Goal: Transaction & Acquisition: Purchase product/service

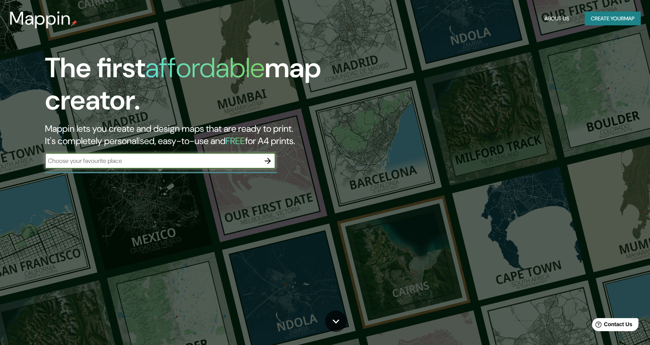
click at [215, 157] on input "text" at bounding box center [152, 160] width 215 height 9
type input "[GEOGRAPHIC_DATA]"
click at [602, 17] on button "Create your map" at bounding box center [612, 19] width 56 height 14
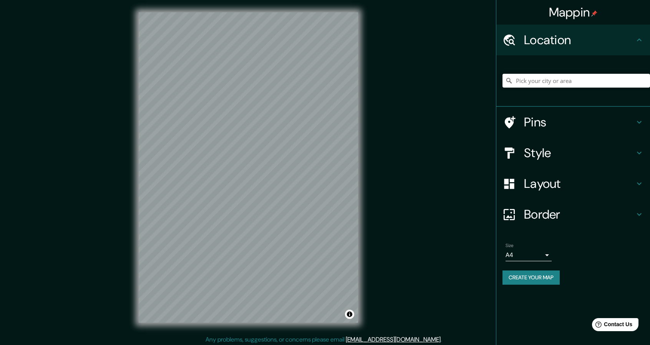
click at [564, 126] on h4 "Pins" at bounding box center [579, 121] width 111 height 15
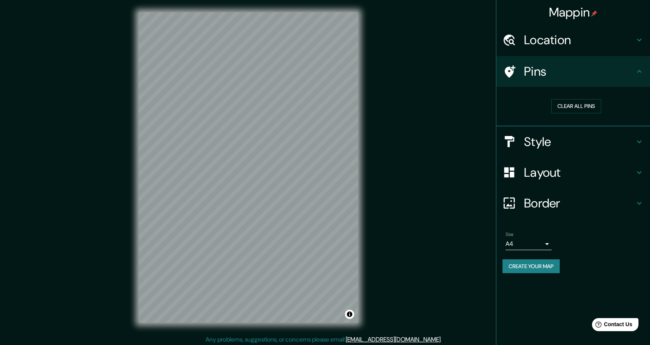
click at [564, 146] on h4 "Style" at bounding box center [579, 141] width 111 height 15
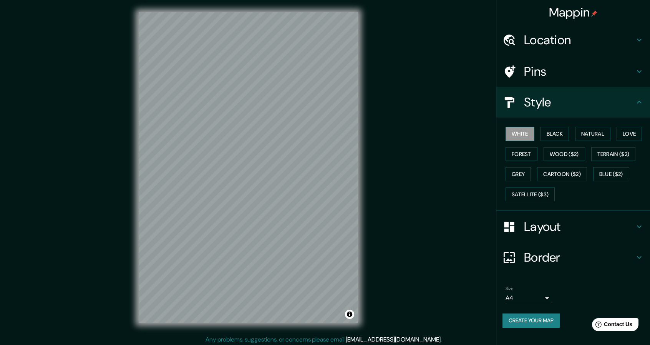
click at [556, 39] on h4 "Location" at bounding box center [579, 39] width 111 height 15
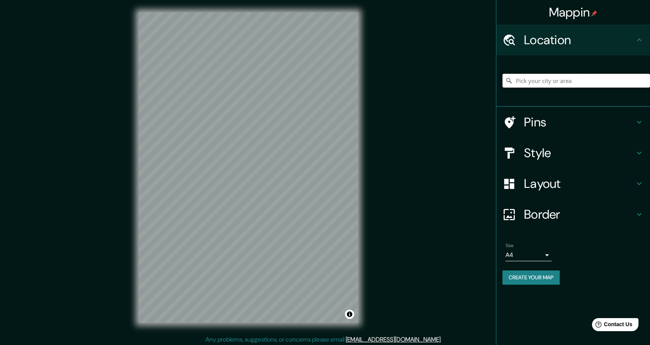
click at [569, 82] on input "Pick your city or area" at bounding box center [575, 81] width 147 height 14
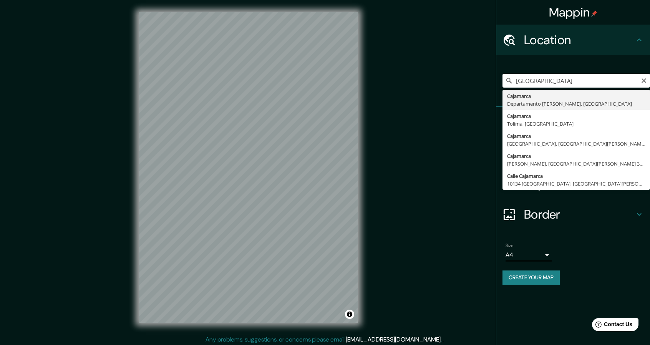
type input "Cajamarca, [GEOGRAPHIC_DATA][PERSON_NAME], [GEOGRAPHIC_DATA]"
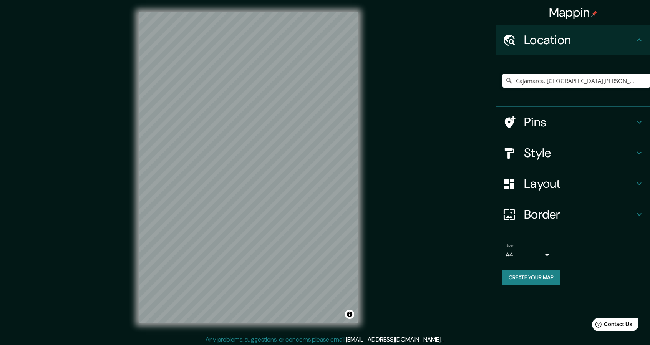
click at [552, 151] on h4 "Style" at bounding box center [579, 152] width 111 height 15
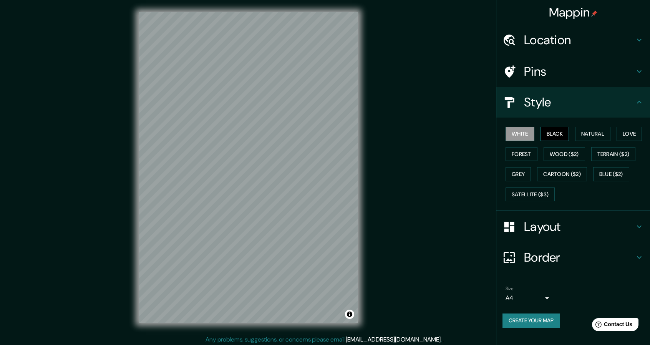
click at [564, 134] on button "Black" at bounding box center [554, 134] width 29 height 14
click at [582, 133] on button "Natural" at bounding box center [592, 134] width 35 height 14
click at [622, 134] on button "Love" at bounding box center [628, 134] width 25 height 14
click at [525, 152] on button "Forest" at bounding box center [521, 154] width 32 height 14
click at [549, 149] on button "Wood ($2)" at bounding box center [563, 154] width 41 height 14
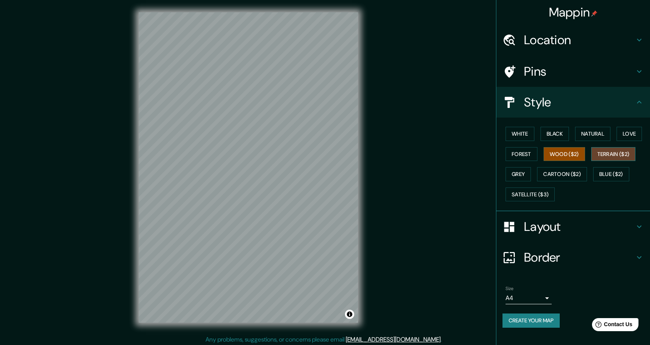
click at [597, 155] on button "Terrain ($2)" at bounding box center [613, 154] width 45 height 14
click at [523, 177] on button "Grey" at bounding box center [517, 174] width 25 height 14
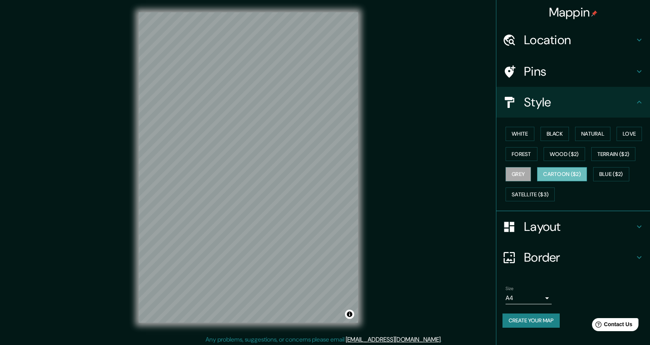
click at [561, 174] on button "Cartoon ($2)" at bounding box center [562, 174] width 50 height 14
click at [609, 174] on button "Blue ($2)" at bounding box center [611, 174] width 36 height 14
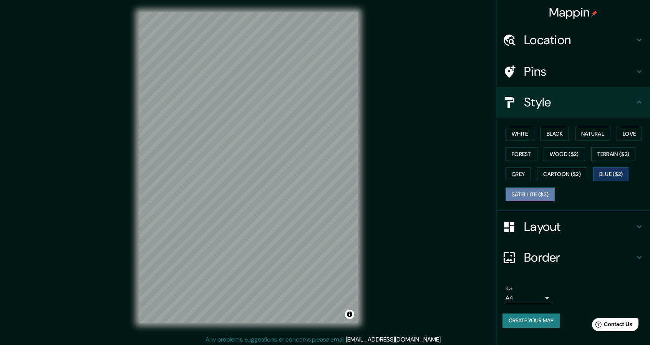
click at [528, 194] on button "Satellite ($3)" at bounding box center [529, 194] width 49 height 14
click at [519, 169] on button "Grey" at bounding box center [517, 174] width 25 height 14
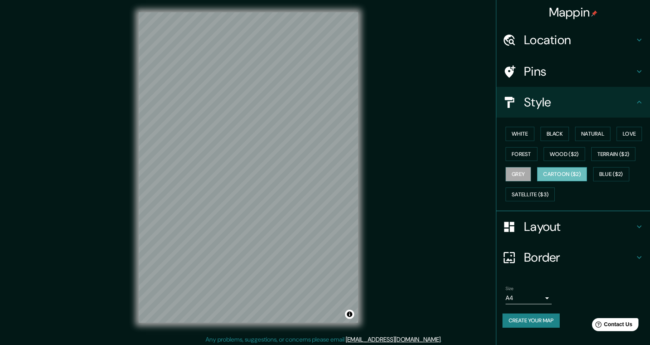
click at [552, 173] on button "Cartoon ($2)" at bounding box center [562, 174] width 50 height 14
click at [618, 148] on button "Terrain ($2)" at bounding box center [613, 154] width 45 height 14
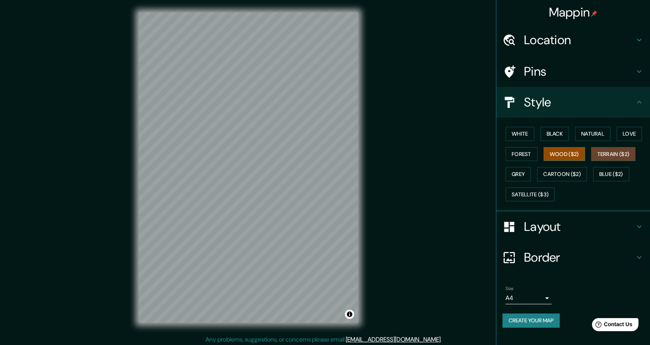
click at [556, 156] on button "Wood ($2)" at bounding box center [563, 154] width 41 height 14
click at [515, 155] on button "Forest" at bounding box center [521, 154] width 32 height 14
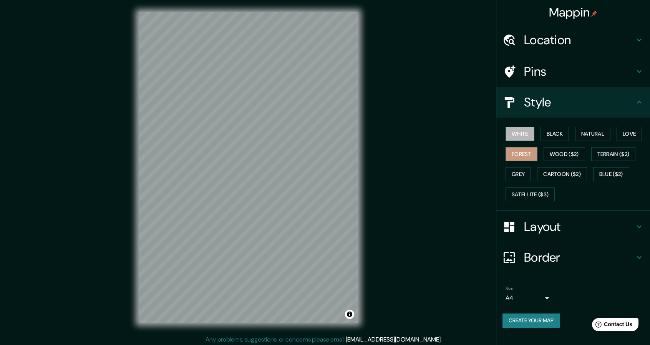
click at [516, 133] on button "White" at bounding box center [519, 134] width 29 height 14
click at [557, 129] on button "Black" at bounding box center [554, 134] width 29 height 14
click at [598, 127] on button "Natural" at bounding box center [592, 134] width 35 height 14
click at [258, 162] on div at bounding box center [261, 164] width 6 height 6
click at [385, 185] on div "Mappin Location [GEOGRAPHIC_DATA], [GEOGRAPHIC_DATA][PERSON_NAME], [GEOGRAPHIC_…" at bounding box center [325, 173] width 650 height 347
